Goal: Information Seeking & Learning: Learn about a topic

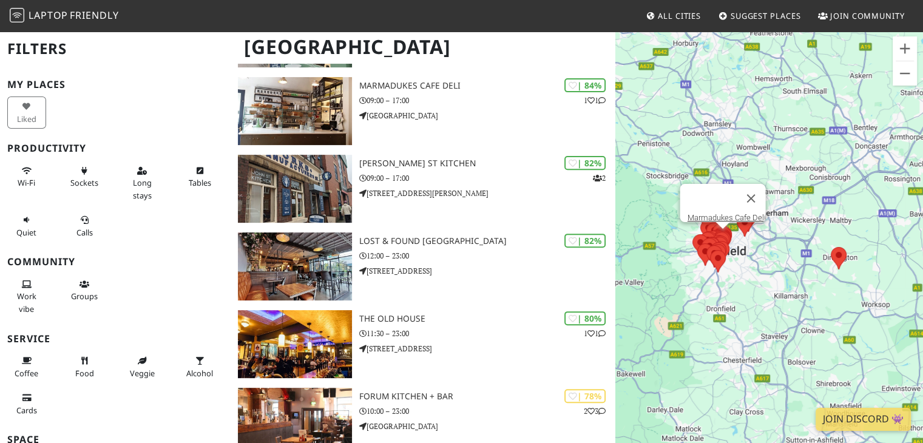
scroll to position [413, 0]
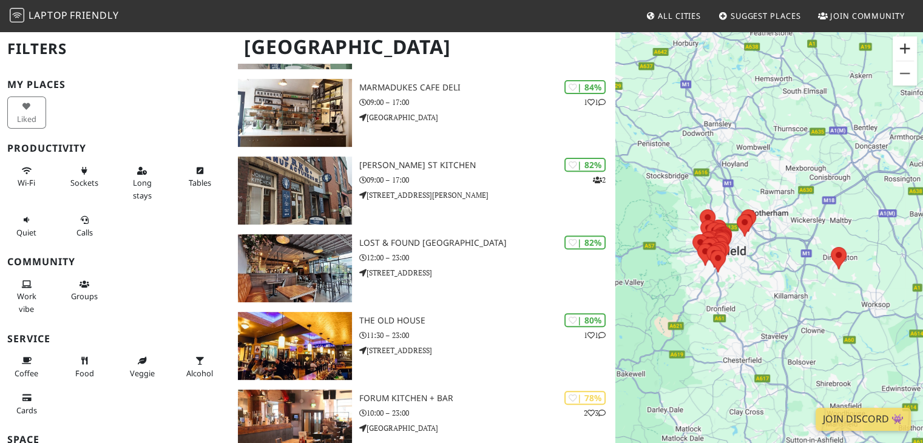
click at [905, 56] on button "Zoom in" at bounding box center [904, 48] width 24 height 24
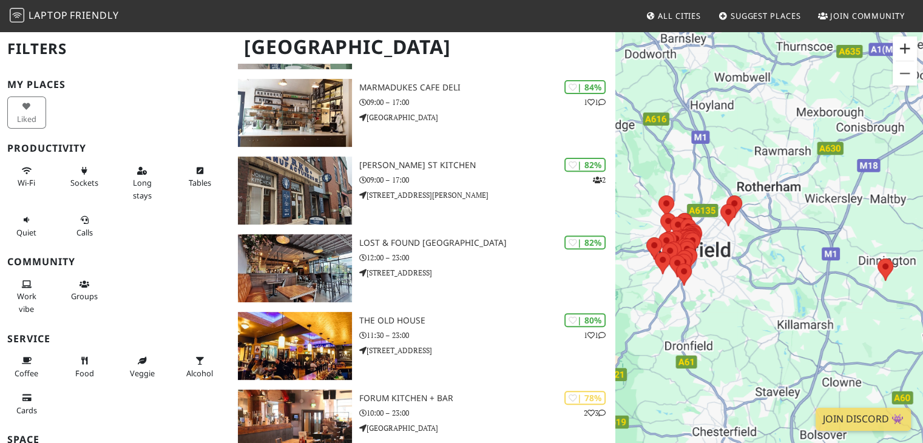
click at [905, 56] on button "Zoom in" at bounding box center [904, 48] width 24 height 24
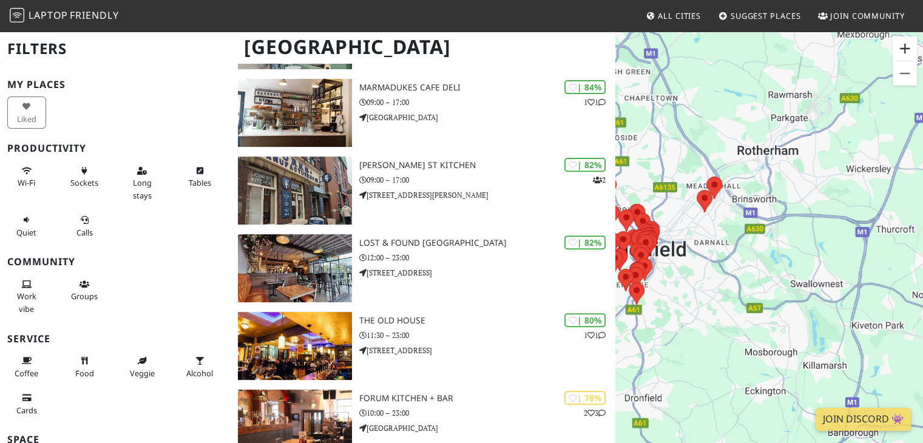
click at [905, 56] on button "Zoom in" at bounding box center [904, 48] width 24 height 24
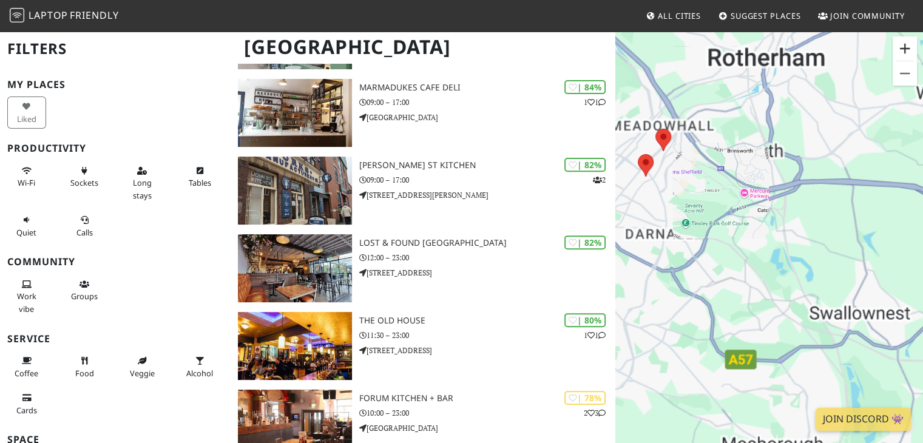
click at [905, 56] on button "Zoom in" at bounding box center [904, 48] width 24 height 24
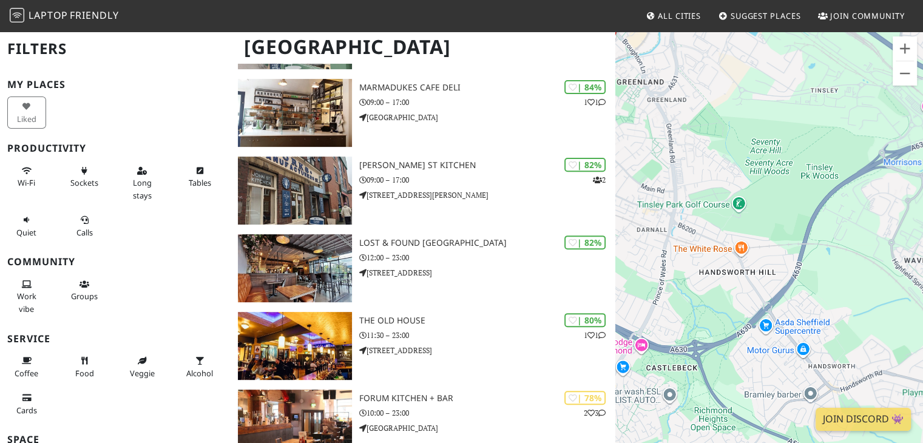
drag, startPoint x: 686, startPoint y: 235, endPoint x: 931, endPoint y: 285, distance: 250.1
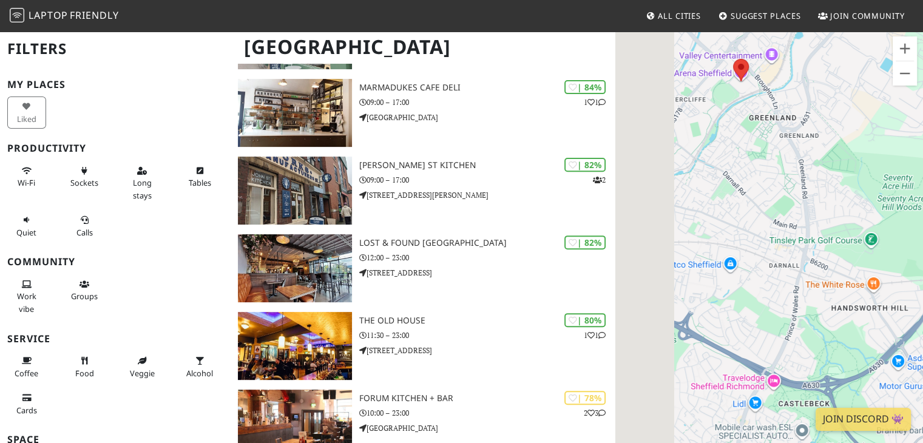
drag, startPoint x: 662, startPoint y: 223, endPoint x: 931, endPoint y: 248, distance: 270.6
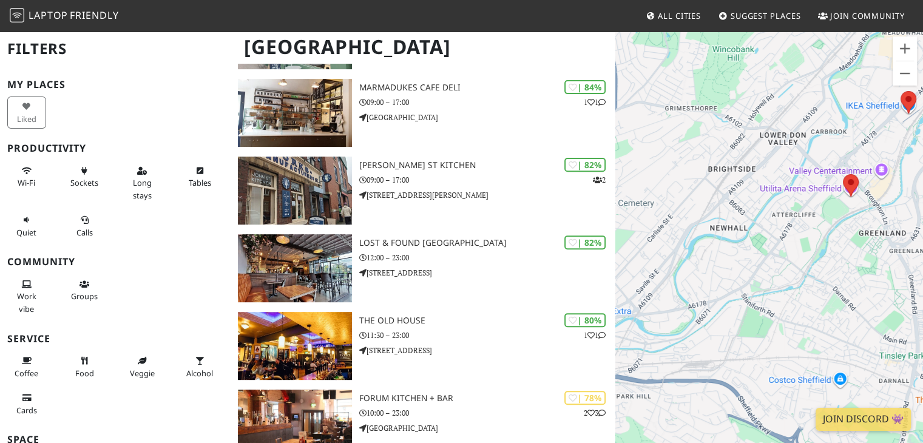
drag, startPoint x: 749, startPoint y: 204, endPoint x: 714, endPoint y: 285, distance: 87.8
click at [714, 285] on div at bounding box center [769, 251] width 308 height 443
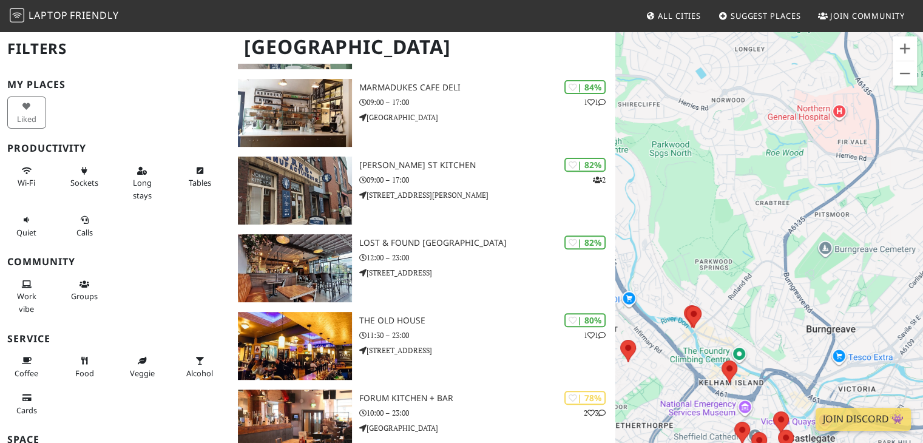
drag, startPoint x: 658, startPoint y: 264, endPoint x: 931, endPoint y: 311, distance: 277.6
click at [904, 78] on button "Zoom out" at bounding box center [904, 73] width 24 height 24
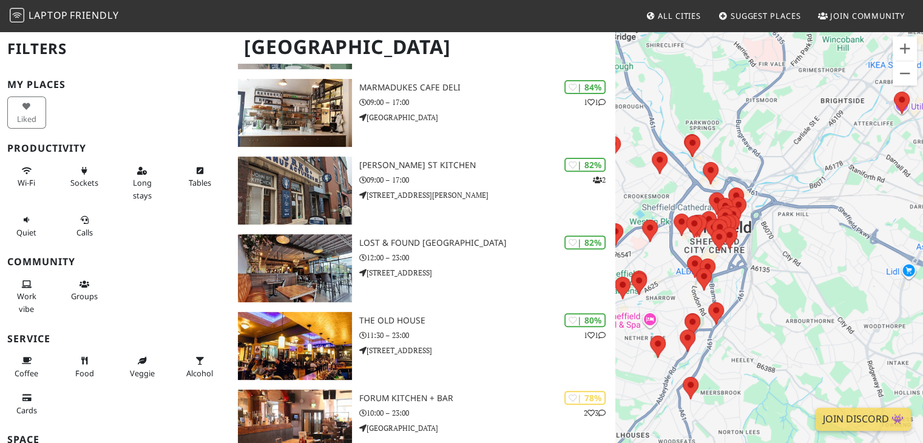
drag, startPoint x: 783, startPoint y: 277, endPoint x: 743, endPoint y: 132, distance: 151.2
click at [743, 132] on div at bounding box center [769, 251] width 308 height 443
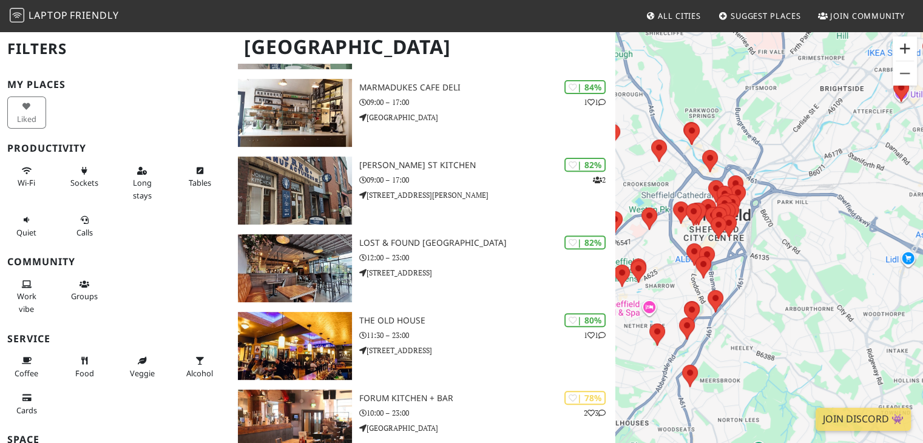
click at [901, 48] on button "Zoom in" at bounding box center [904, 48] width 24 height 24
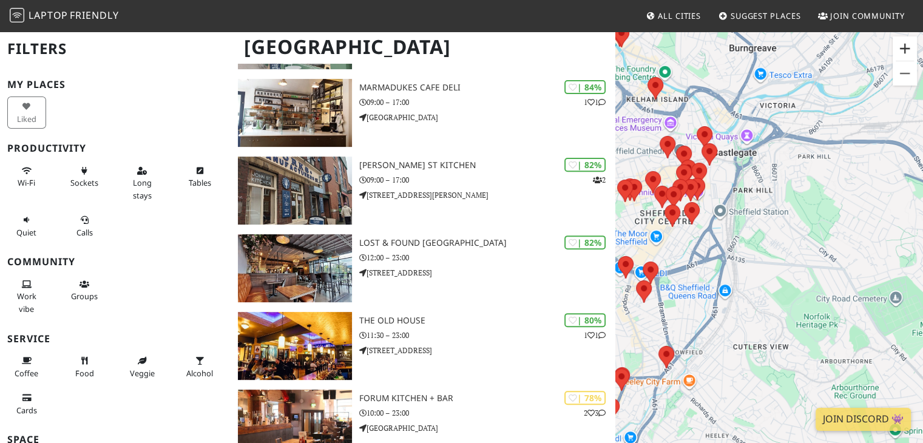
click at [901, 48] on button "Zoom in" at bounding box center [904, 48] width 24 height 24
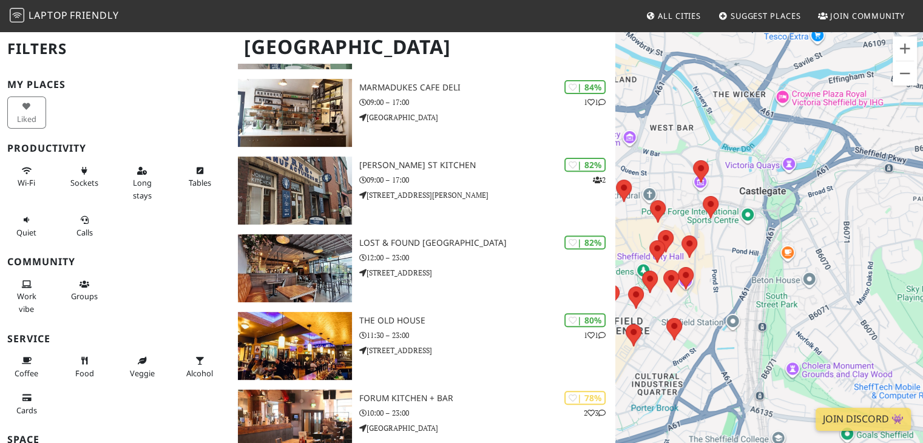
drag, startPoint x: 715, startPoint y: 149, endPoint x: 781, endPoint y: 297, distance: 162.9
click at [781, 297] on div at bounding box center [769, 251] width 308 height 443
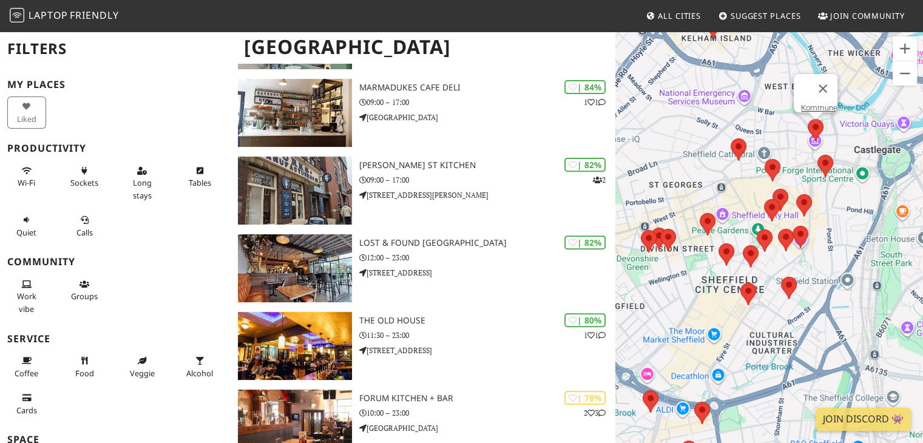
click at [808, 119] on area at bounding box center [808, 119] width 0 height 0
click at [815, 103] on link "Kommune" at bounding box center [819, 107] width 36 height 9
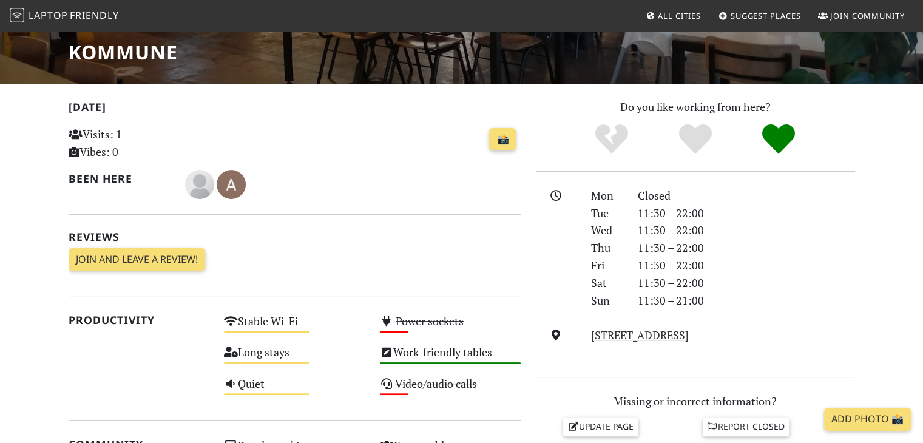
scroll to position [178, 0]
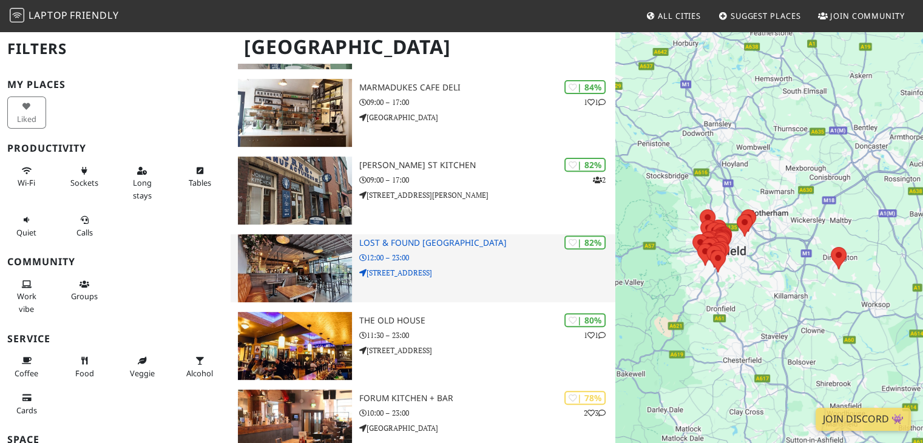
scroll to position [413, 0]
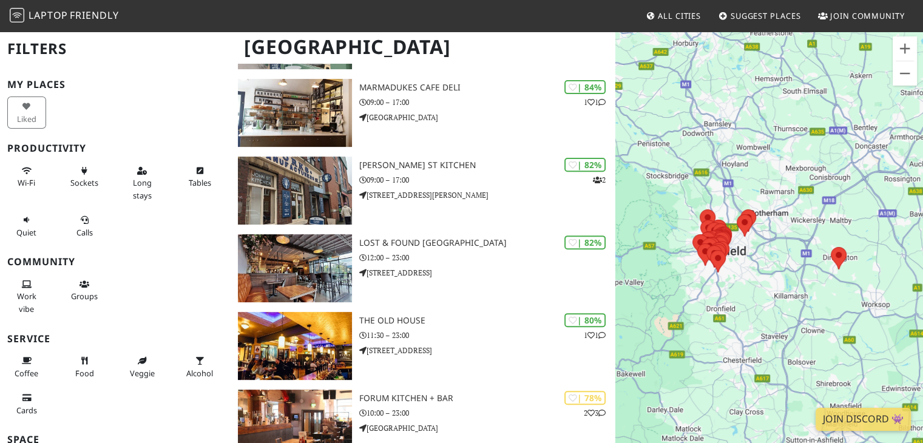
click at [735, 251] on div at bounding box center [769, 251] width 308 height 443
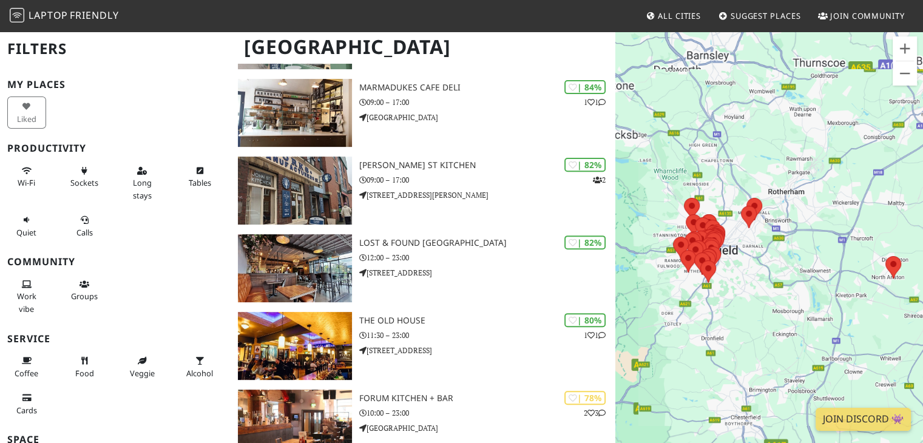
click at [735, 251] on div at bounding box center [769, 251] width 308 height 443
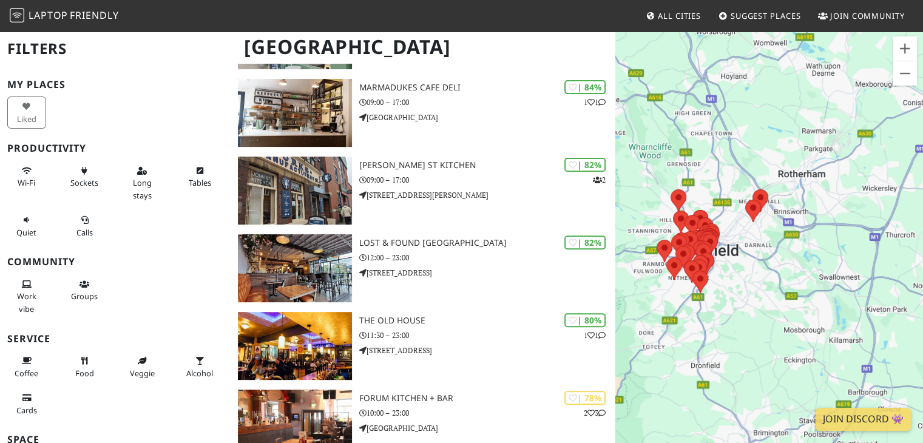
click at [735, 251] on div at bounding box center [769, 251] width 308 height 443
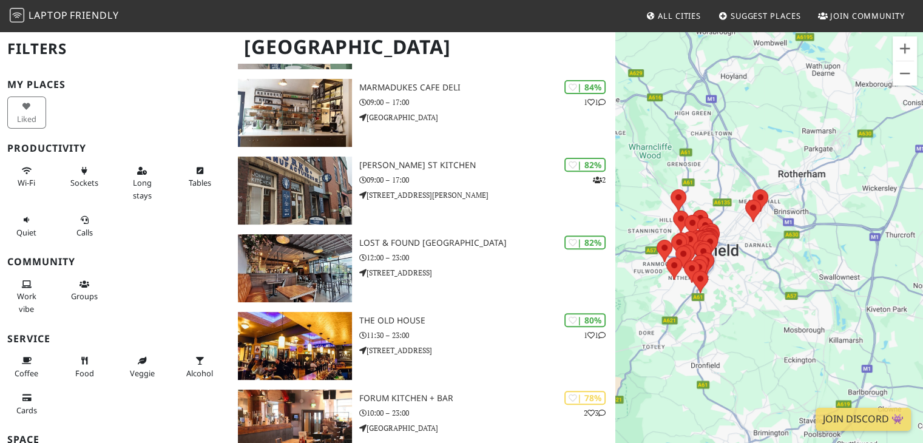
click at [735, 251] on div at bounding box center [769, 251] width 308 height 443
click at [902, 53] on button "Zoom in" at bounding box center [904, 48] width 24 height 24
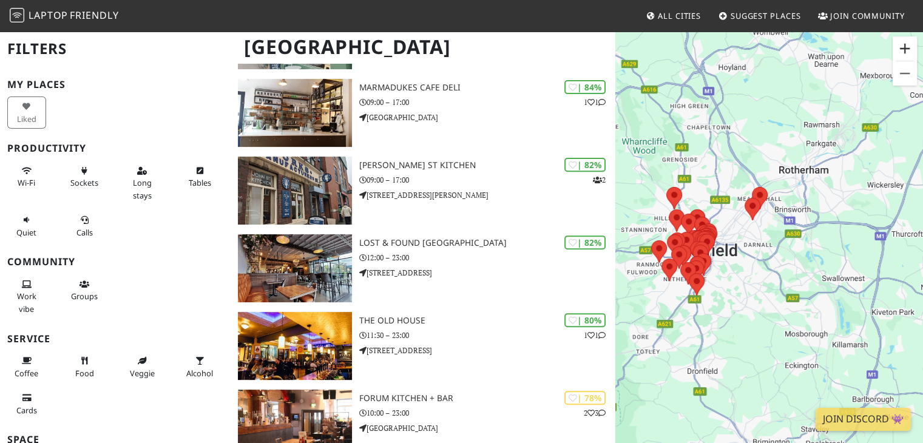
click at [902, 53] on button "Zoom in" at bounding box center [904, 48] width 24 height 24
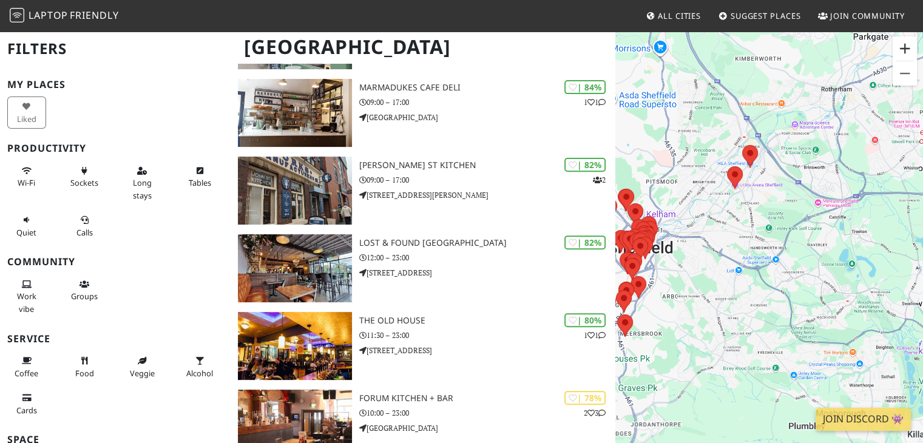
click at [902, 53] on button "Zoom in" at bounding box center [904, 48] width 24 height 24
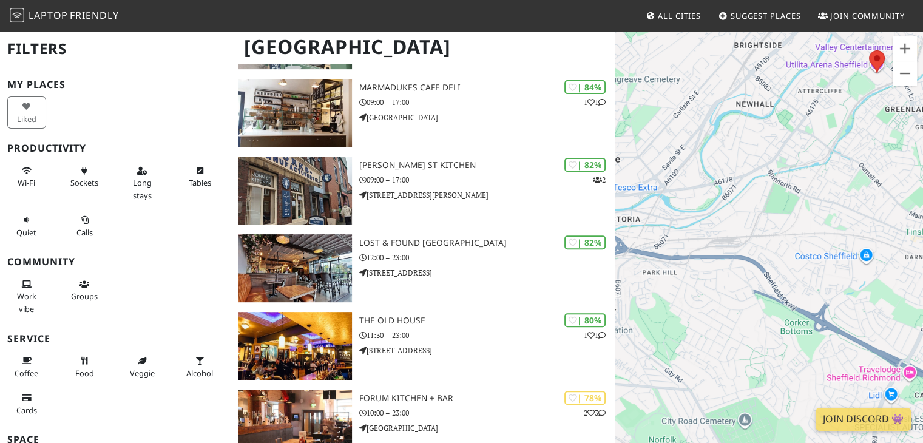
drag, startPoint x: 691, startPoint y: 209, endPoint x: 931, endPoint y: 278, distance: 250.2
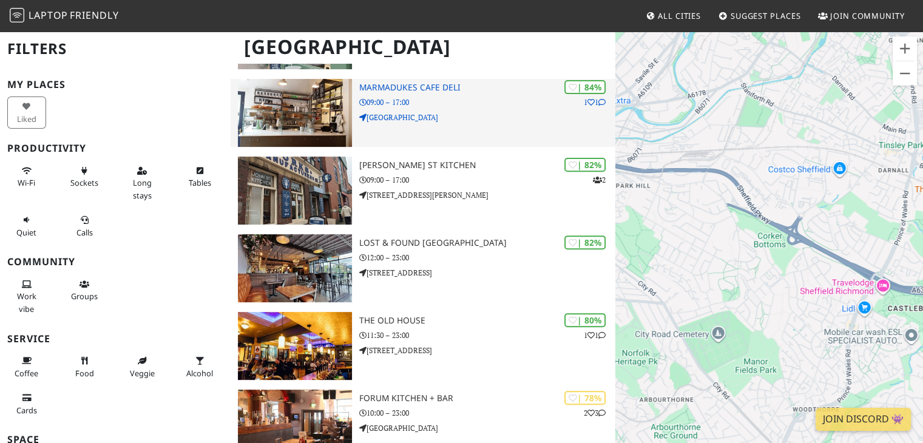
drag, startPoint x: 741, startPoint y: 167, endPoint x: 606, endPoint y: 80, distance: 160.2
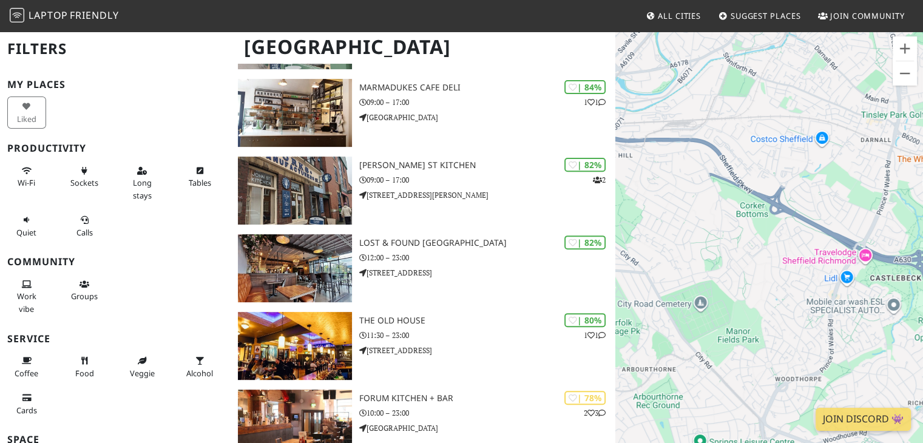
drag, startPoint x: 862, startPoint y: 265, endPoint x: 642, endPoint y: 236, distance: 220.9
click at [642, 236] on div at bounding box center [769, 251] width 308 height 443
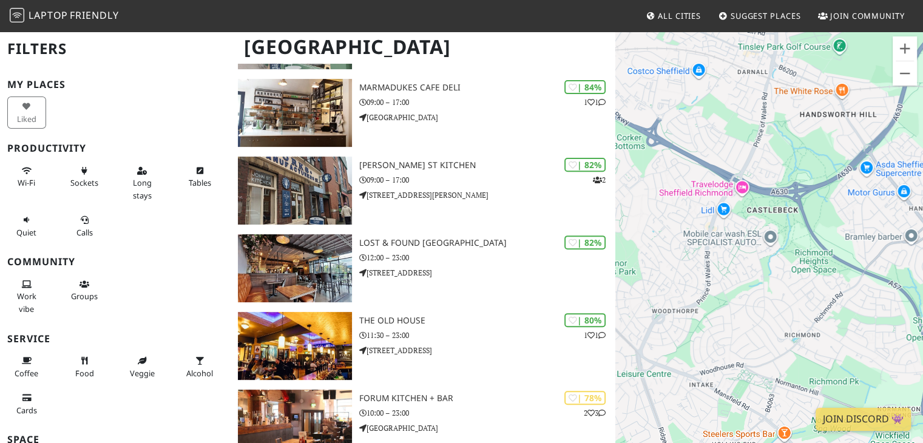
drag, startPoint x: 750, startPoint y: 303, endPoint x: 625, endPoint y: 234, distance: 142.5
click at [625, 234] on div at bounding box center [769, 251] width 308 height 443
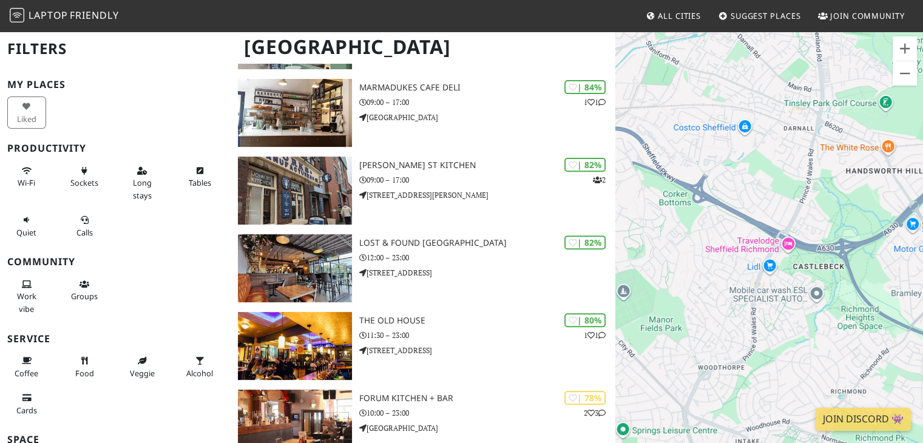
drag, startPoint x: 794, startPoint y: 252, endPoint x: 840, endPoint y: 314, distance: 76.7
click at [840, 314] on div at bounding box center [769, 251] width 308 height 443
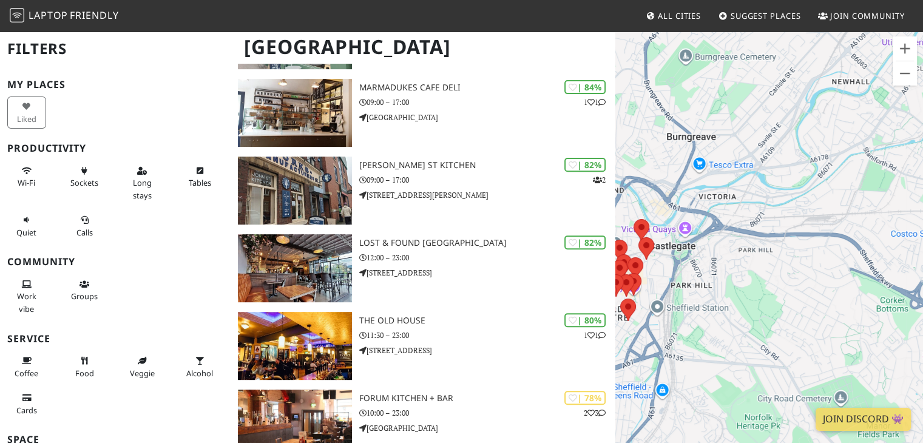
drag, startPoint x: 701, startPoint y: 149, endPoint x: 922, endPoint y: 251, distance: 243.8
click at [922, 251] on div at bounding box center [769, 251] width 308 height 443
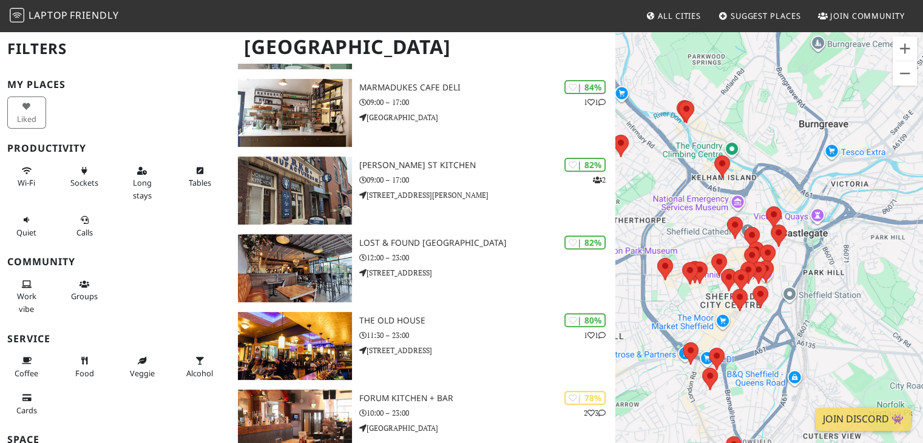
drag, startPoint x: 716, startPoint y: 232, endPoint x: 854, endPoint y: 218, distance: 138.5
click at [853, 218] on div at bounding box center [769, 251] width 308 height 443
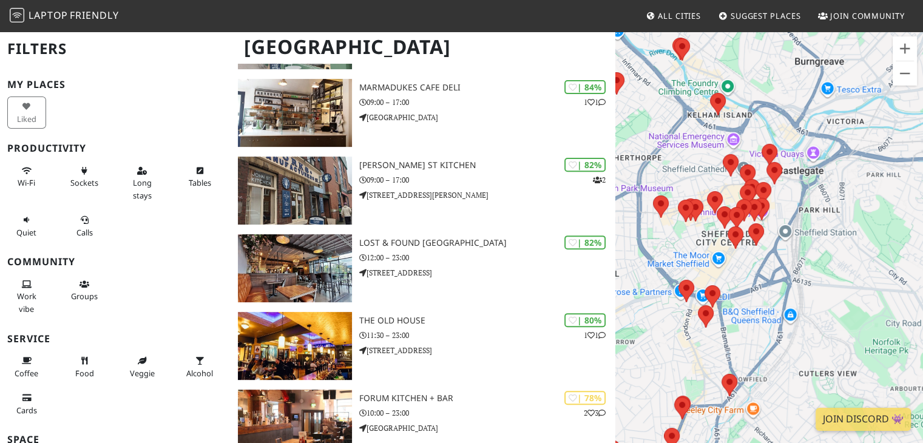
drag, startPoint x: 864, startPoint y: 294, endPoint x: 804, endPoint y: 233, distance: 85.8
click at [804, 233] on div at bounding box center [769, 251] width 308 height 443
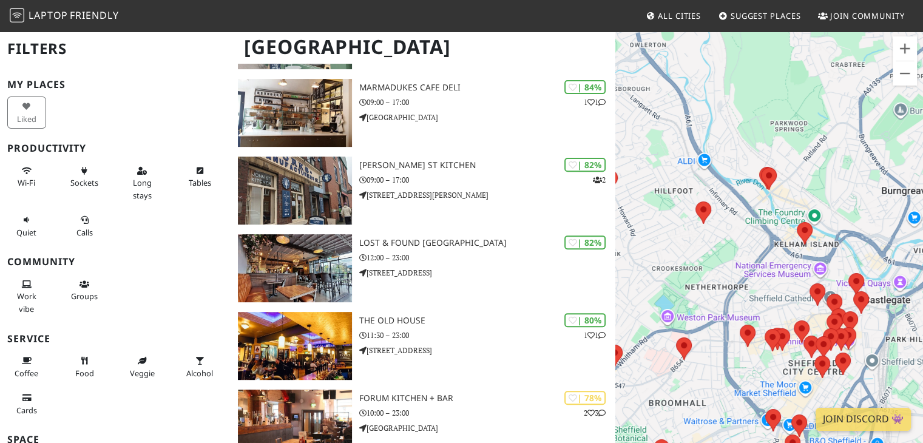
drag, startPoint x: 840, startPoint y: 178, endPoint x: 931, endPoint y: 312, distance: 162.6
